Goal: Information Seeking & Learning: Learn about a topic

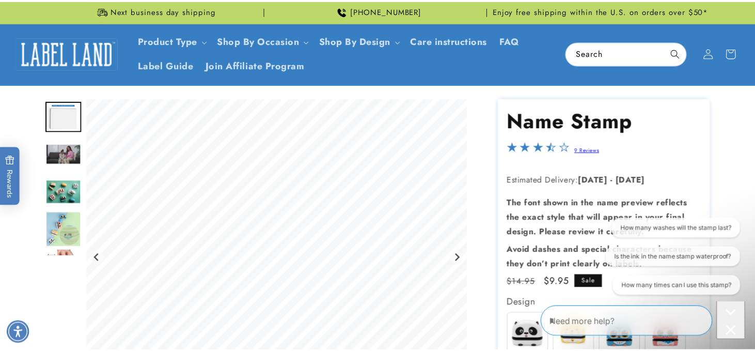
scroll to position [103, 0]
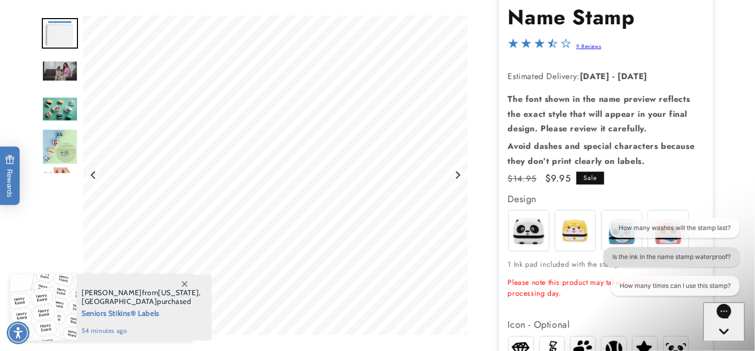
click at [699, 259] on button "Is the ink in the name stamp waterproof?" at bounding box center [671, 257] width 136 height 20
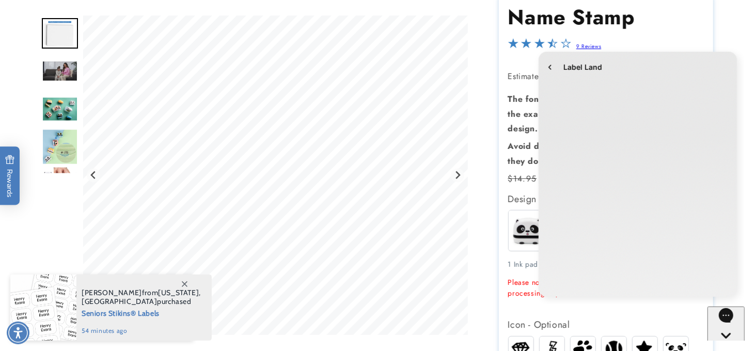
scroll to position [0, 0]
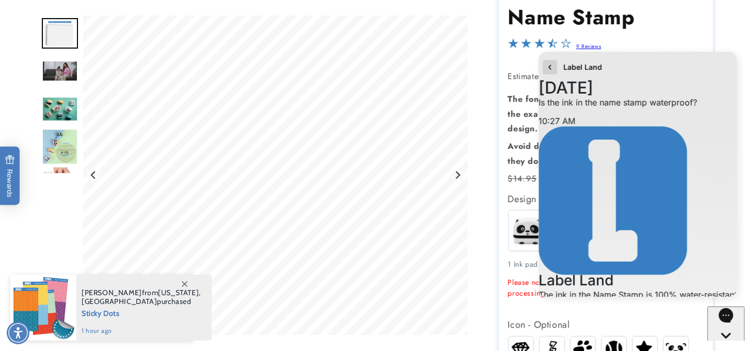
click at [548, 64] on icon "go to home page" at bounding box center [549, 66] width 10 height 12
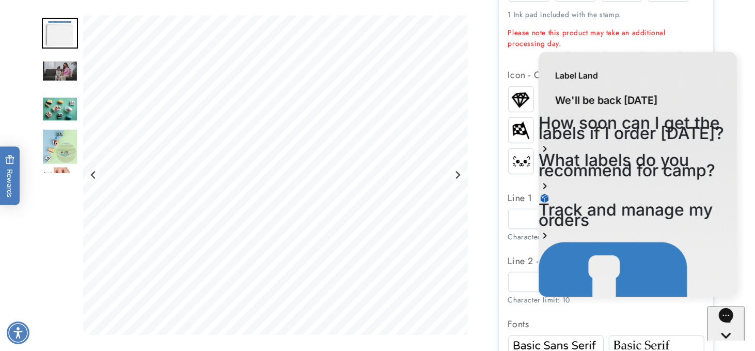
scroll to position [413, 0]
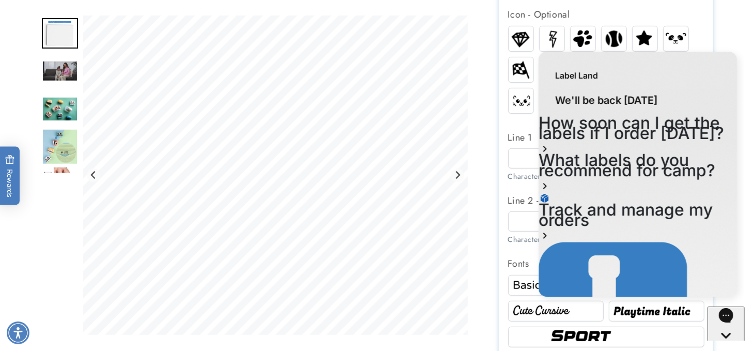
click at [679, 40] on img at bounding box center [675, 38] width 25 height 19
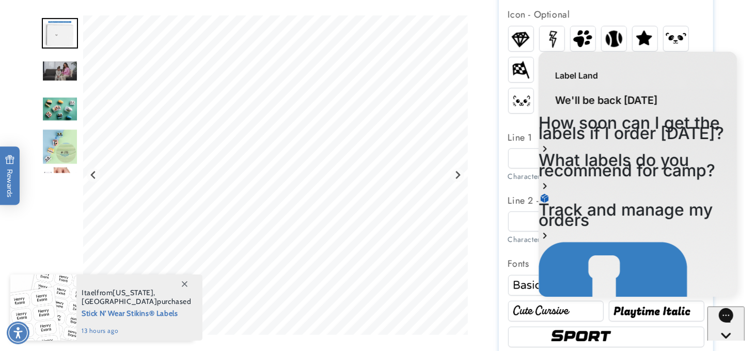
click at [739, 23] on product-info at bounding box center [377, 189] width 755 height 1036
drag, startPoint x: 666, startPoint y: 85, endPoint x: 668, endPoint y: 101, distance: 16.6
click at [673, 105] on div "Label Land We'll be back [DATE] How soon can I get the labels if I order [DATE]…" at bounding box center [637, 277] width 198 height 453
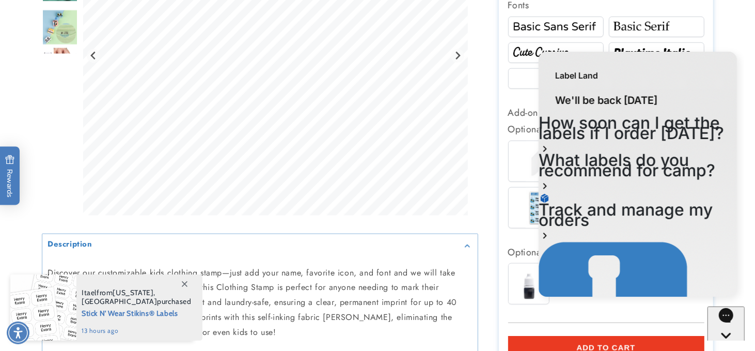
scroll to position [0, 0]
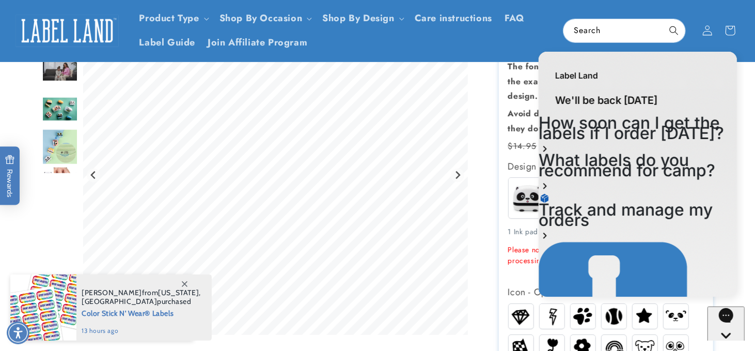
scroll to position [103, 0]
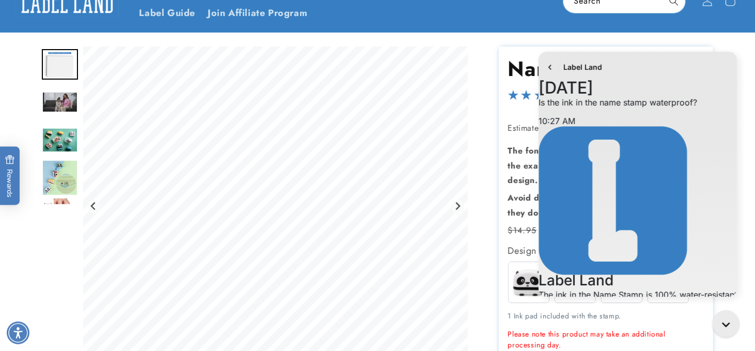
click at [470, 61] on div "Gallery Viewer" at bounding box center [260, 208] width 436 height 324
click at [517, 134] on p "Estimated Delivery: Sep 30 - Oct 06" at bounding box center [606, 128] width 196 height 15
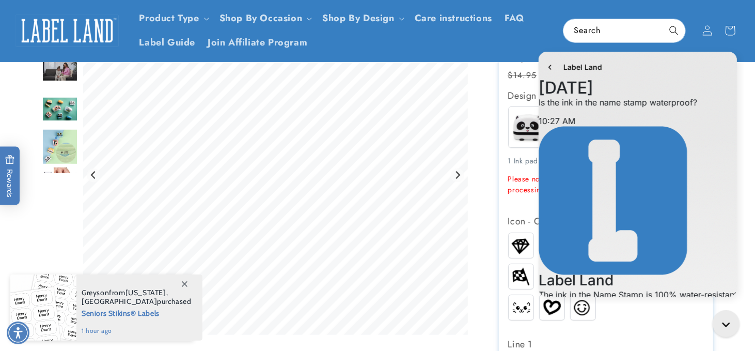
scroll to position [155, 0]
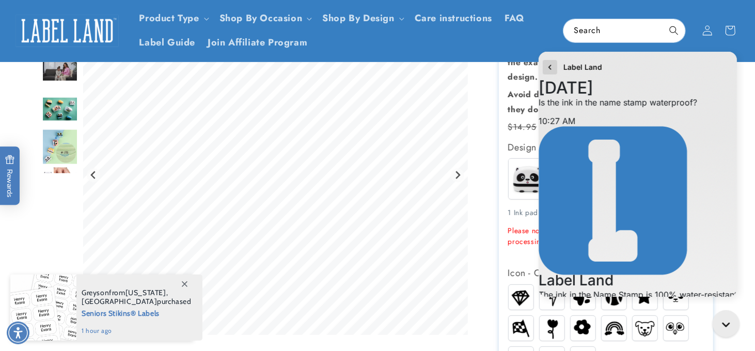
click at [547, 66] on icon "go to home page" at bounding box center [549, 66] width 10 height 12
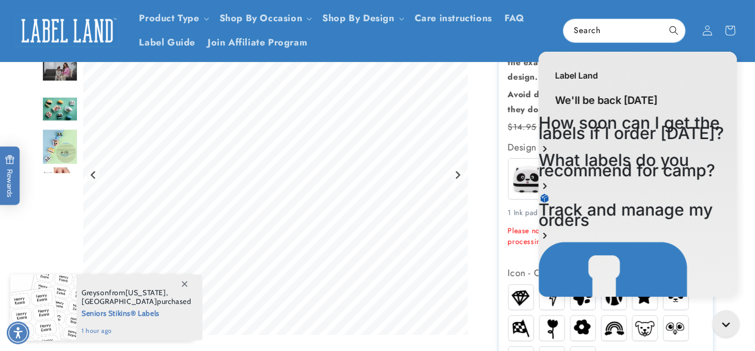
drag, startPoint x: 481, startPoint y: 100, endPoint x: 471, endPoint y: 103, distance: 10.3
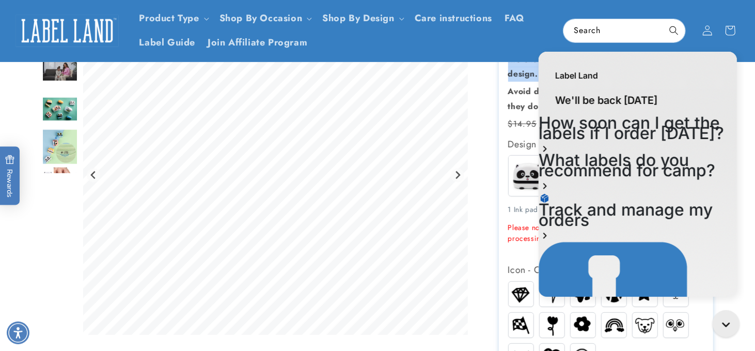
scroll to position [52, 0]
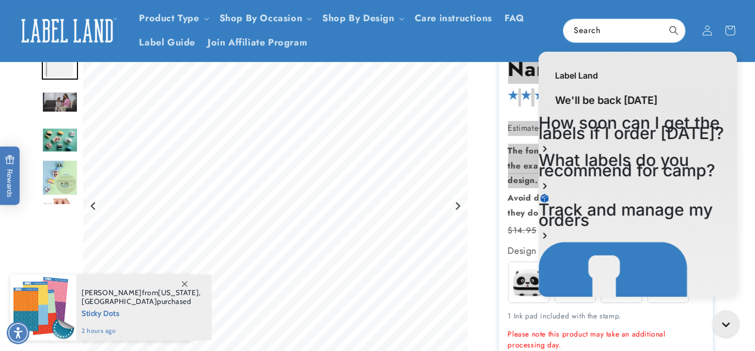
click at [706, 67] on div "Label Land" at bounding box center [637, 69] width 198 height 37
click at [707, 65] on div "Label Land" at bounding box center [637, 69] width 198 height 37
click at [707, 85] on div "Label Land" at bounding box center [637, 69] width 198 height 37
click at [709, 81] on div "Label Land" at bounding box center [637, 69] width 198 height 37
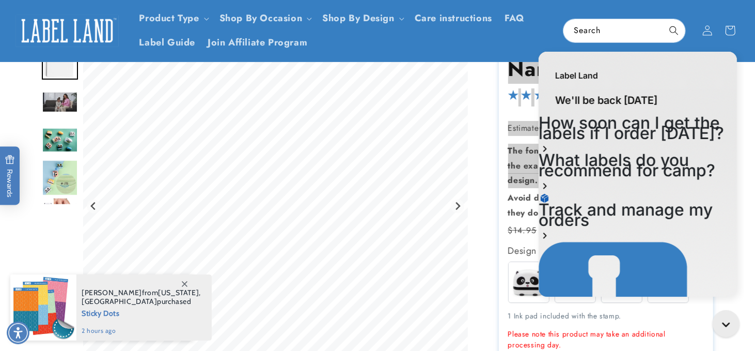
click at [709, 78] on div "Label Land" at bounding box center [637, 69] width 198 height 37
click at [708, 78] on div "Label Land" at bounding box center [637, 69] width 198 height 37
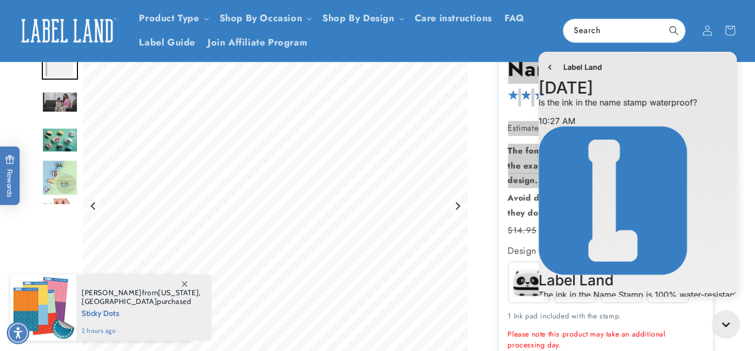
scroll to position [260, 0]
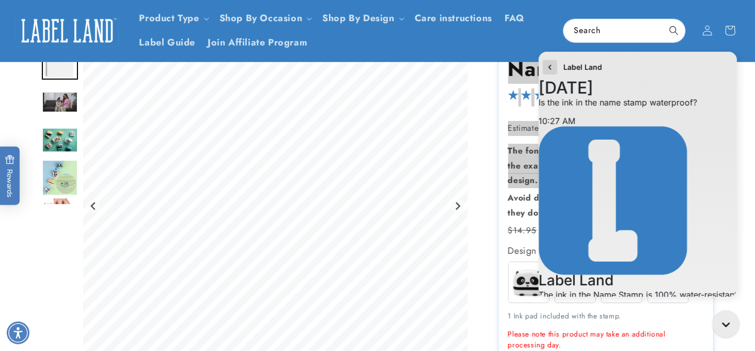
click at [549, 65] on icon "go to home page" at bounding box center [549, 66] width 10 height 12
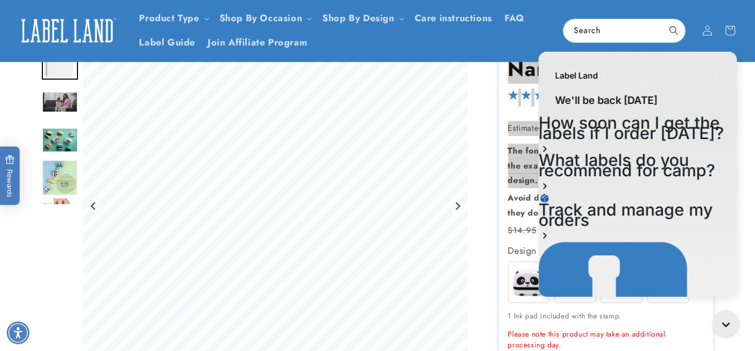
click at [549, 65] on div "Label Land" at bounding box center [637, 69] width 198 height 37
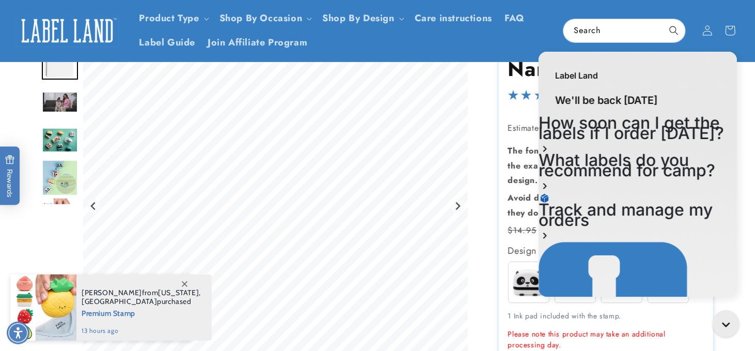
click at [740, 80] on div "Label Land We'll be back [DATE] How soon can I get the labels if I order [DATE]…" at bounding box center [637, 175] width 214 height 258
drag, startPoint x: 743, startPoint y: 80, endPoint x: 1282, endPoint y: 114, distance: 539.6
click at [743, 80] on div "Label Land We'll be back [DATE] How soon can I get the labels if I order [DATE]…" at bounding box center [637, 175] width 214 height 258
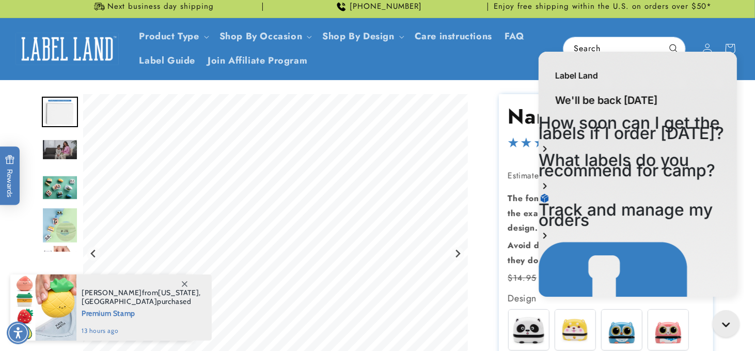
scroll to position [0, 0]
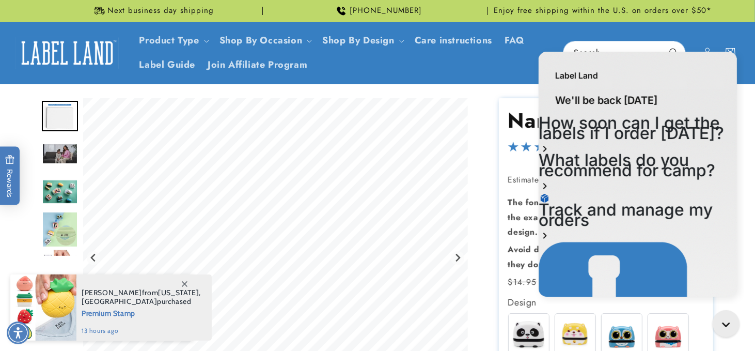
click at [714, 33] on header "Product Type Product Type Clothing Labels Clothing Stamps Logo Decals Multi-Use…" at bounding box center [377, 52] width 755 height 61
click at [288, 81] on header "Product Type Product Type Clothing Labels Clothing Stamps Logo Decals Multi-Use…" at bounding box center [377, 52] width 755 height 61
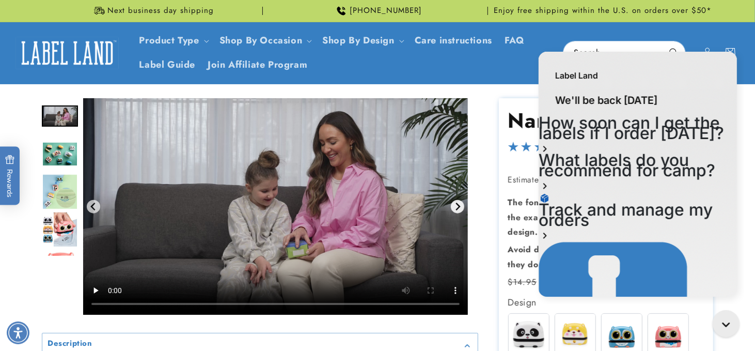
click at [457, 202] on icon "Next slide" at bounding box center [457, 206] width 8 height 8
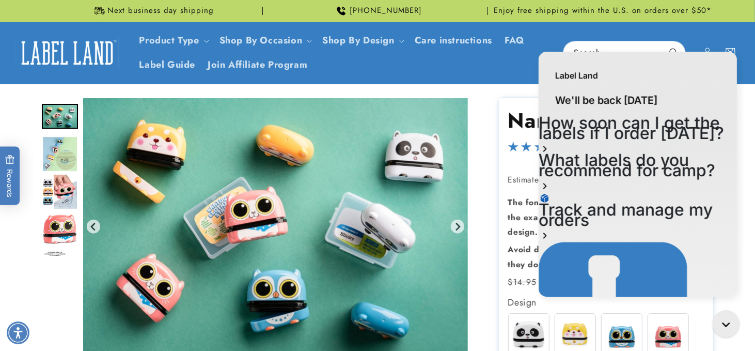
click at [511, 271] on p "Avoid dashes and special characters because they don’t print clearly on labels." at bounding box center [606, 257] width 196 height 30
